Goal: Transaction & Acquisition: Purchase product/service

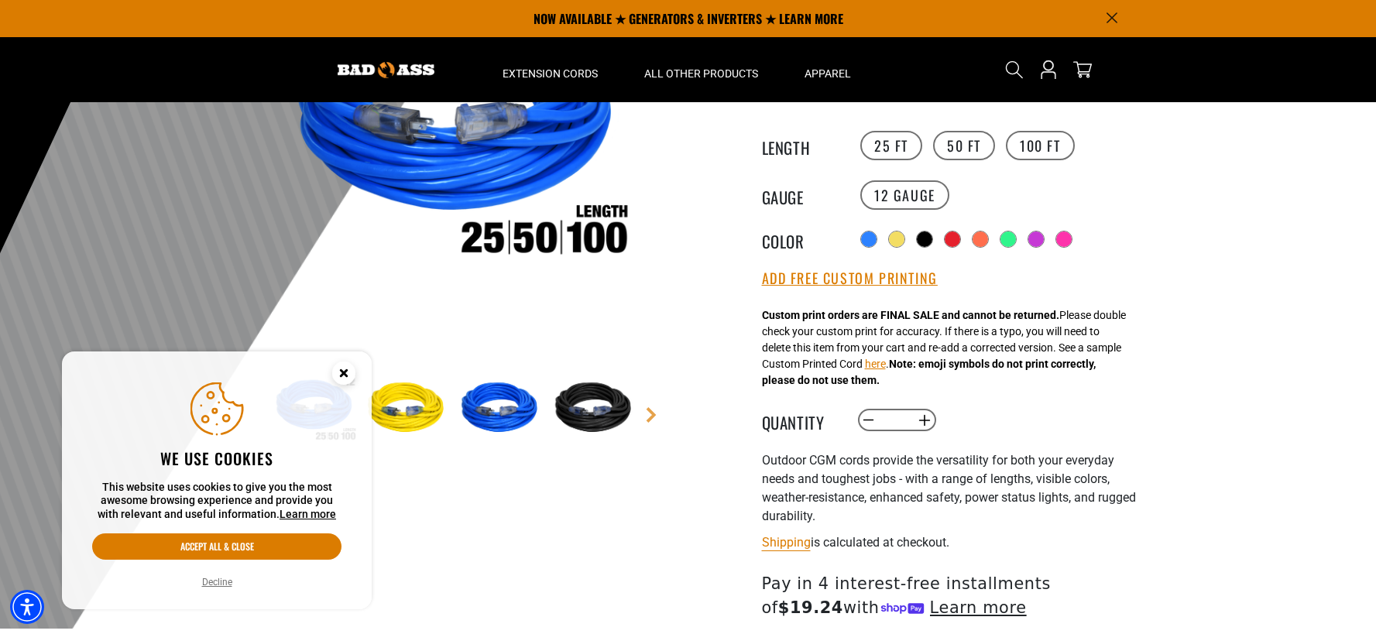
scroll to position [155, 0]
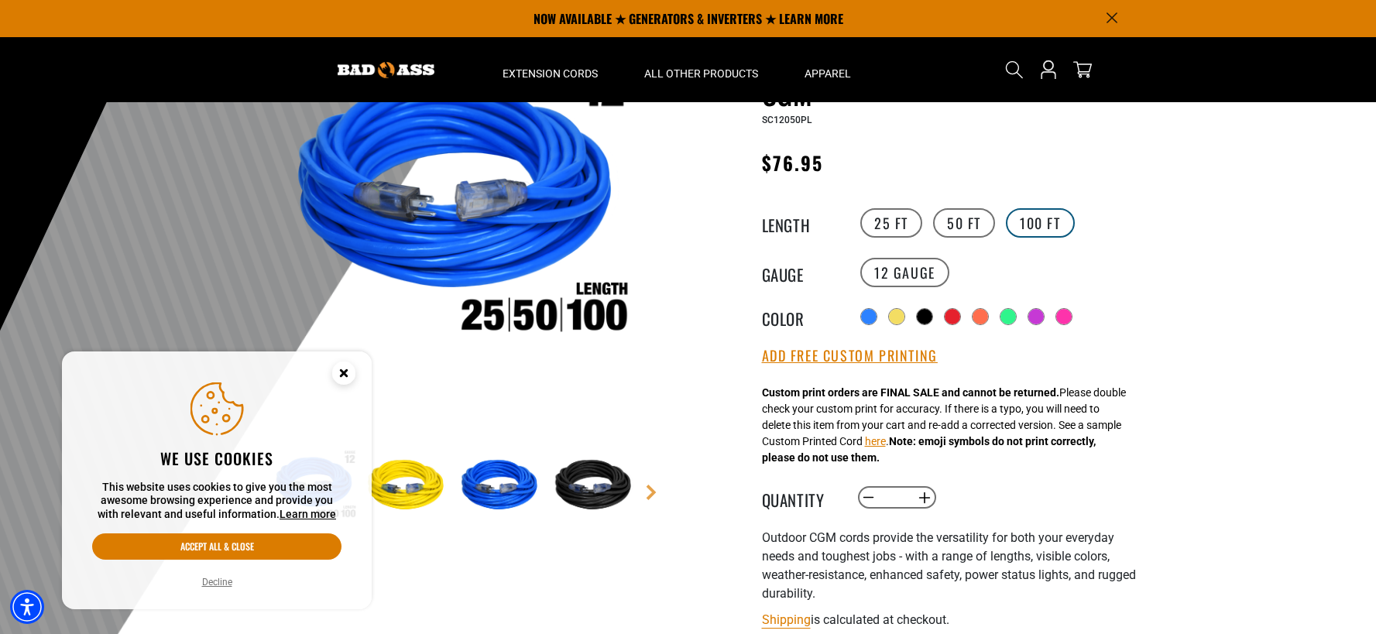
click at [1028, 229] on label "100 FT" at bounding box center [1040, 222] width 69 height 29
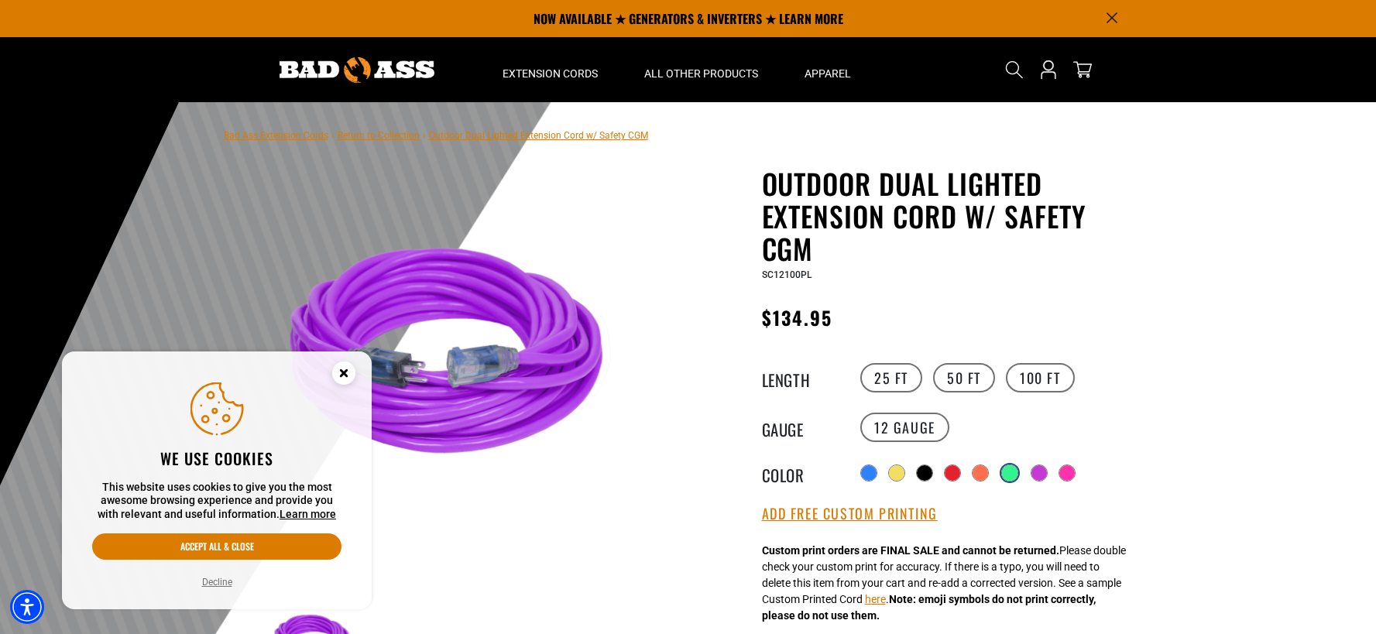
click at [1014, 472] on div at bounding box center [1009, 473] width 15 height 15
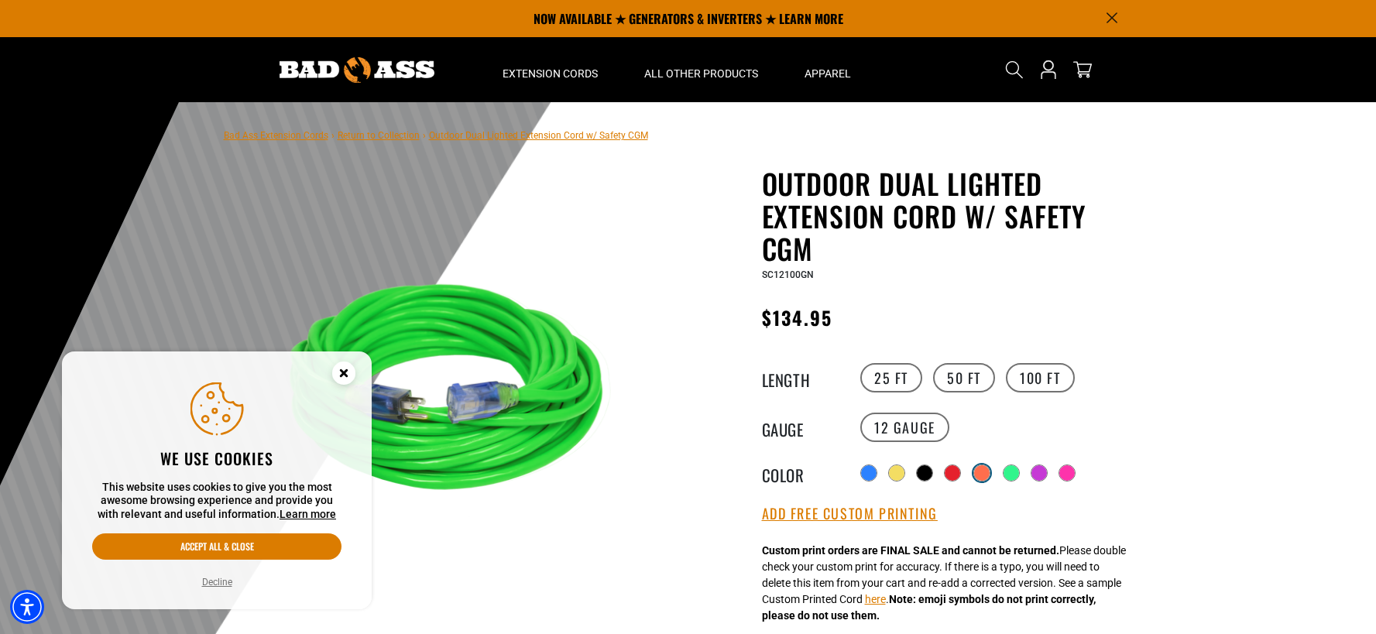
click at [978, 472] on div at bounding box center [981, 473] width 15 height 15
